Goal: Navigation & Orientation: Find specific page/section

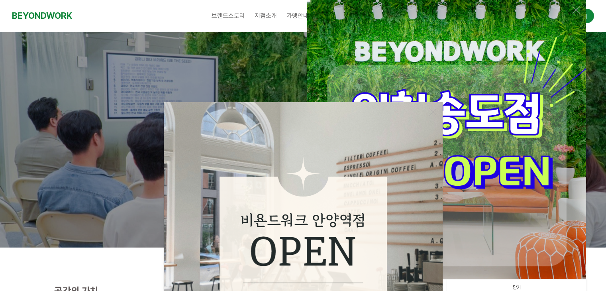
scroll to position [119, 0]
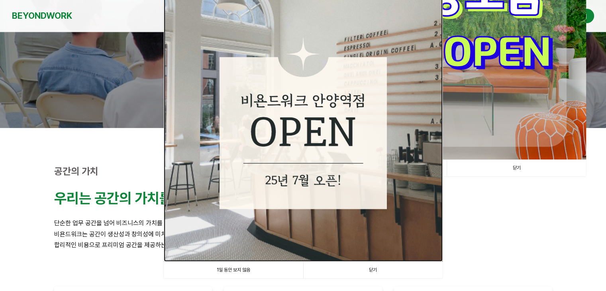
click at [351, 177] on img at bounding box center [303, 121] width 279 height 279
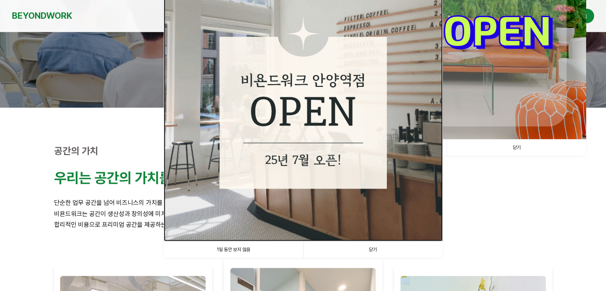
scroll to position [159, 0]
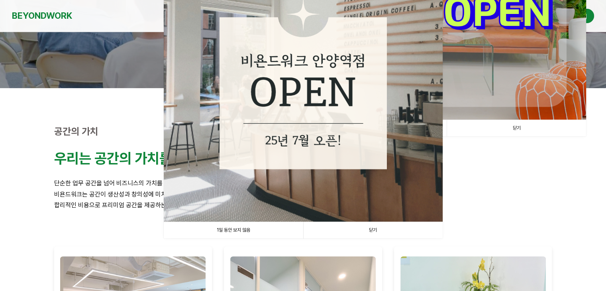
click at [251, 232] on link "1일 동안 보지 않음" at bounding box center [233, 230] width 139 height 16
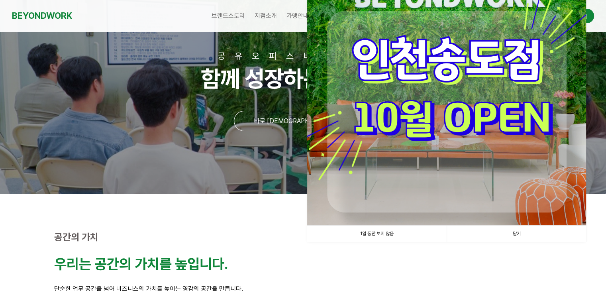
scroll to position [40, 0]
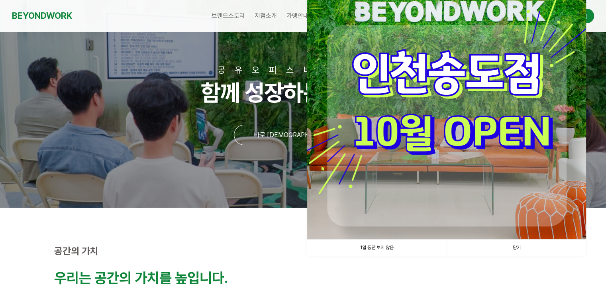
click at [513, 247] on link "닫기" at bounding box center [515, 247] width 139 height 16
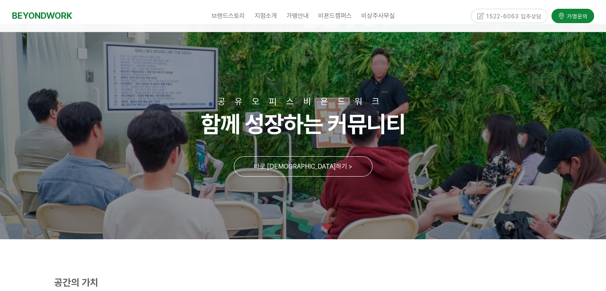
scroll to position [0, 0]
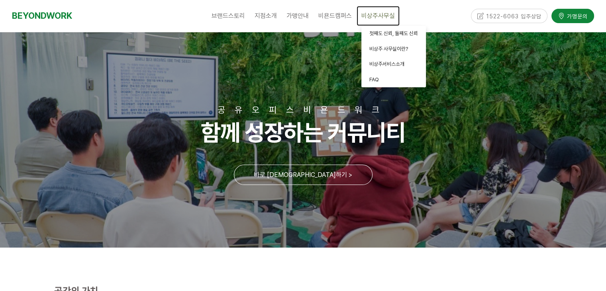
click at [377, 16] on span "비상주사무실" at bounding box center [377, 16] width 33 height 8
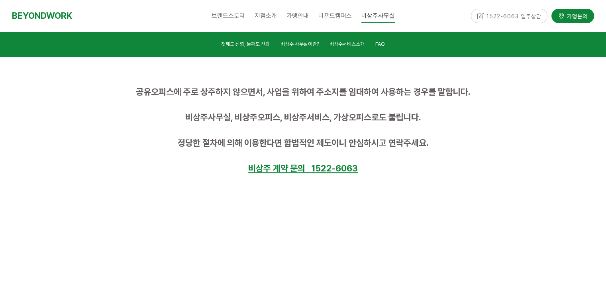
scroll to position [438, 0]
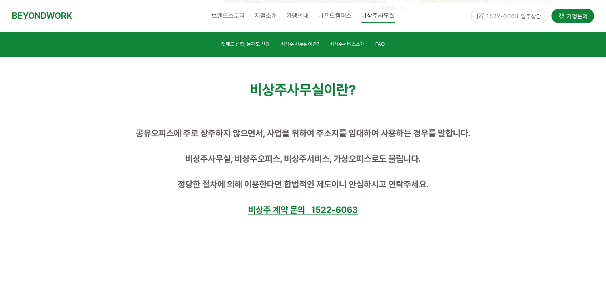
click at [507, 18] on div "1522-6063 입주상담" at bounding box center [509, 16] width 77 height 14
click at [509, 16] on div "1522-6063 입주상담" at bounding box center [509, 16] width 77 height 14
click at [479, 16] on div "1522-6063 입주상담" at bounding box center [509, 16] width 77 height 14
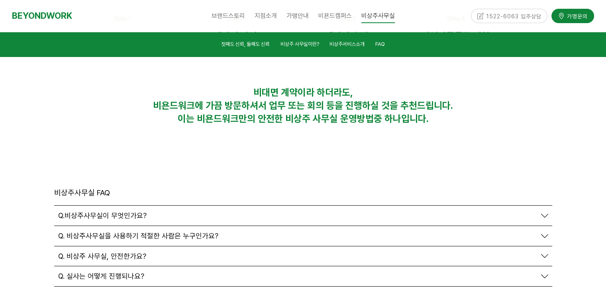
scroll to position [2708, 0]
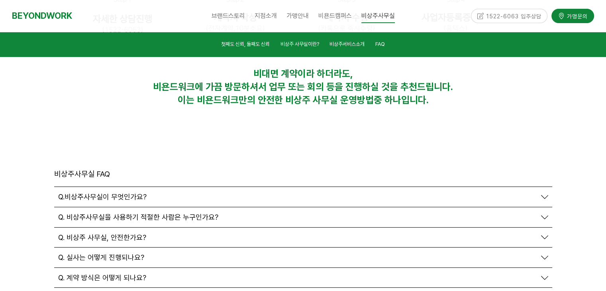
click at [545, 274] on icon at bounding box center [544, 277] width 7 height 7
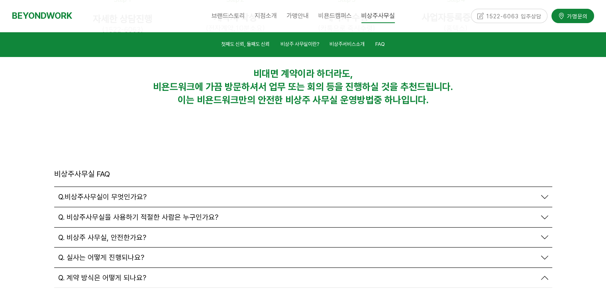
click at [545, 254] on icon at bounding box center [544, 257] width 7 height 7
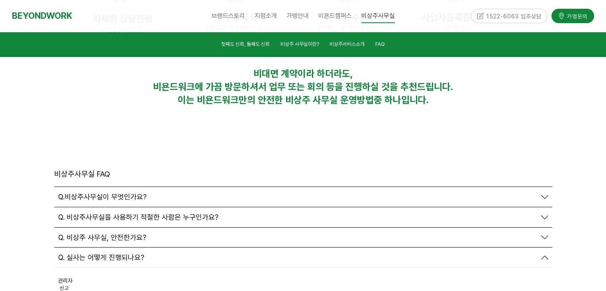
click at [542, 193] on icon at bounding box center [544, 196] width 7 height 7
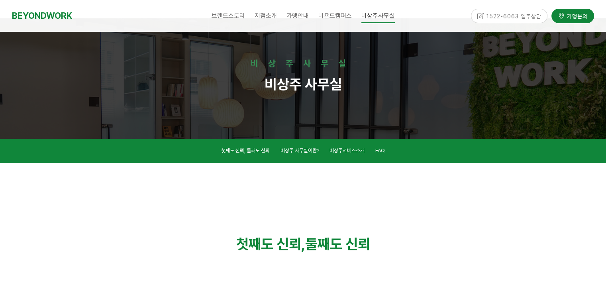
scroll to position [0, 0]
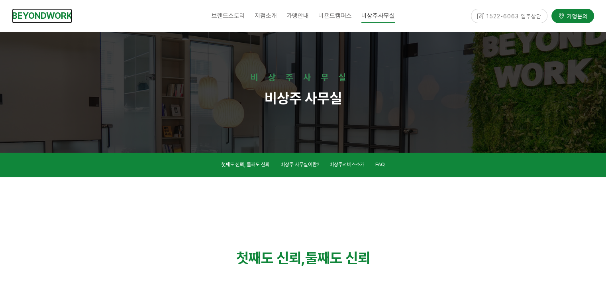
click at [32, 15] on link "BEYONDWORK" at bounding box center [42, 15] width 60 height 15
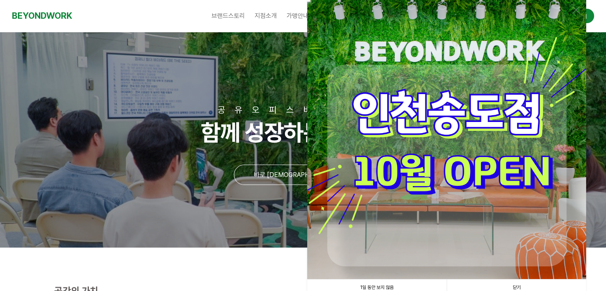
click at [379, 284] on link "1일 동안 보지 않음" at bounding box center [376, 287] width 139 height 16
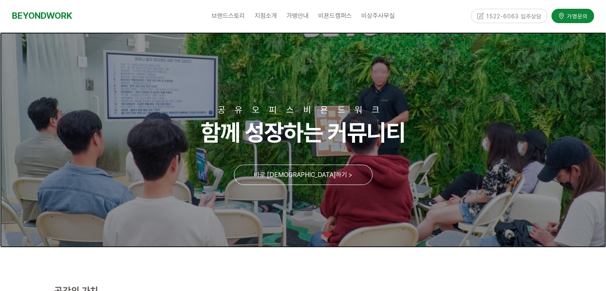
click at [327, 141] on link at bounding box center [303, 139] width 606 height 215
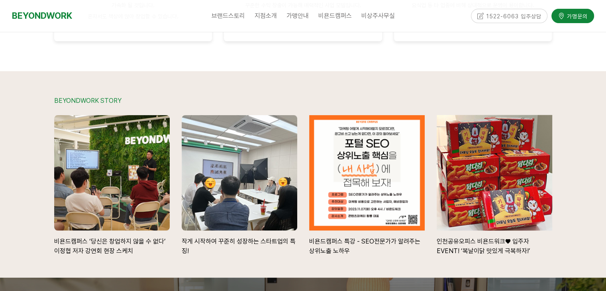
scroll to position [1673, 0]
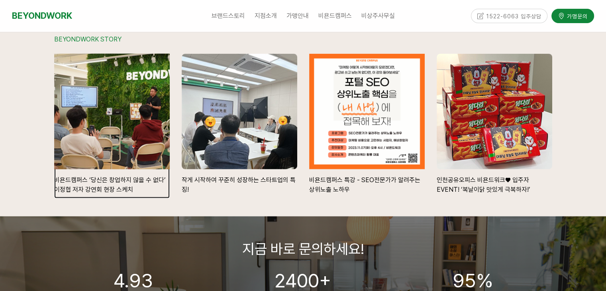
click at [108, 114] on div at bounding box center [111, 111] width 127 height 127
